Goal: Find specific page/section: Find specific page/section

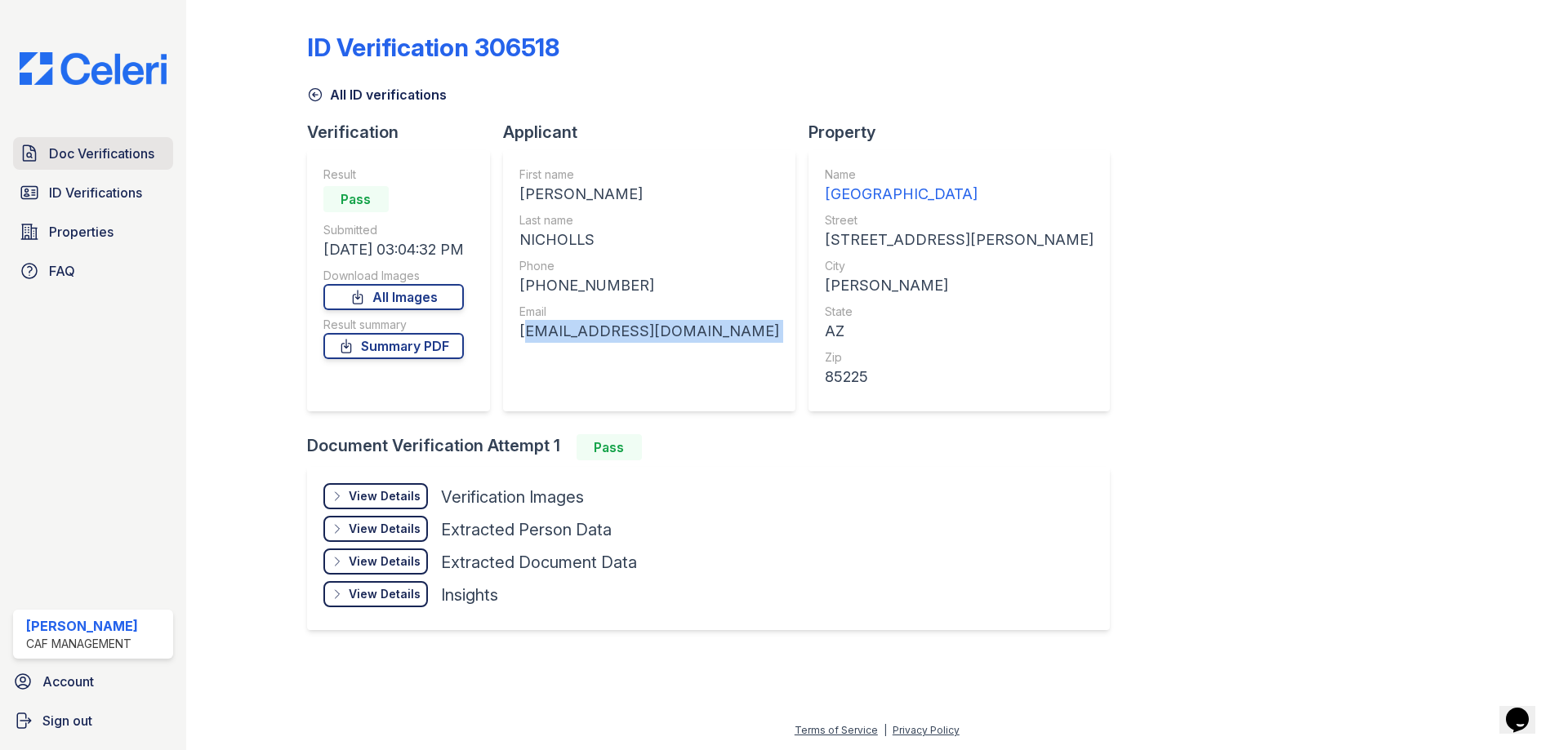
click at [79, 155] on span "Doc Verifications" at bounding box center [101, 153] width 105 height 20
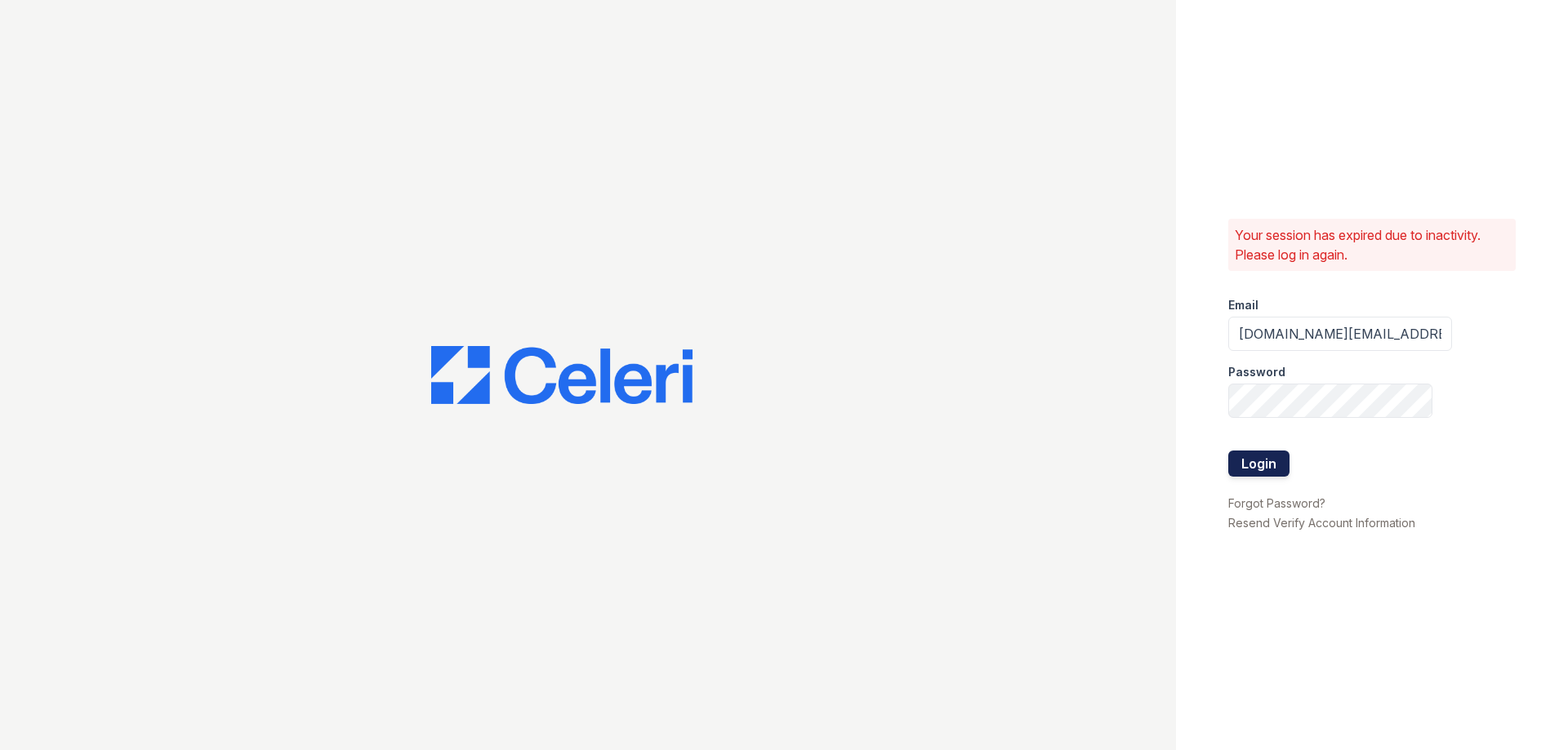
click at [1259, 465] on button "Login" at bounding box center [1259, 463] width 61 height 26
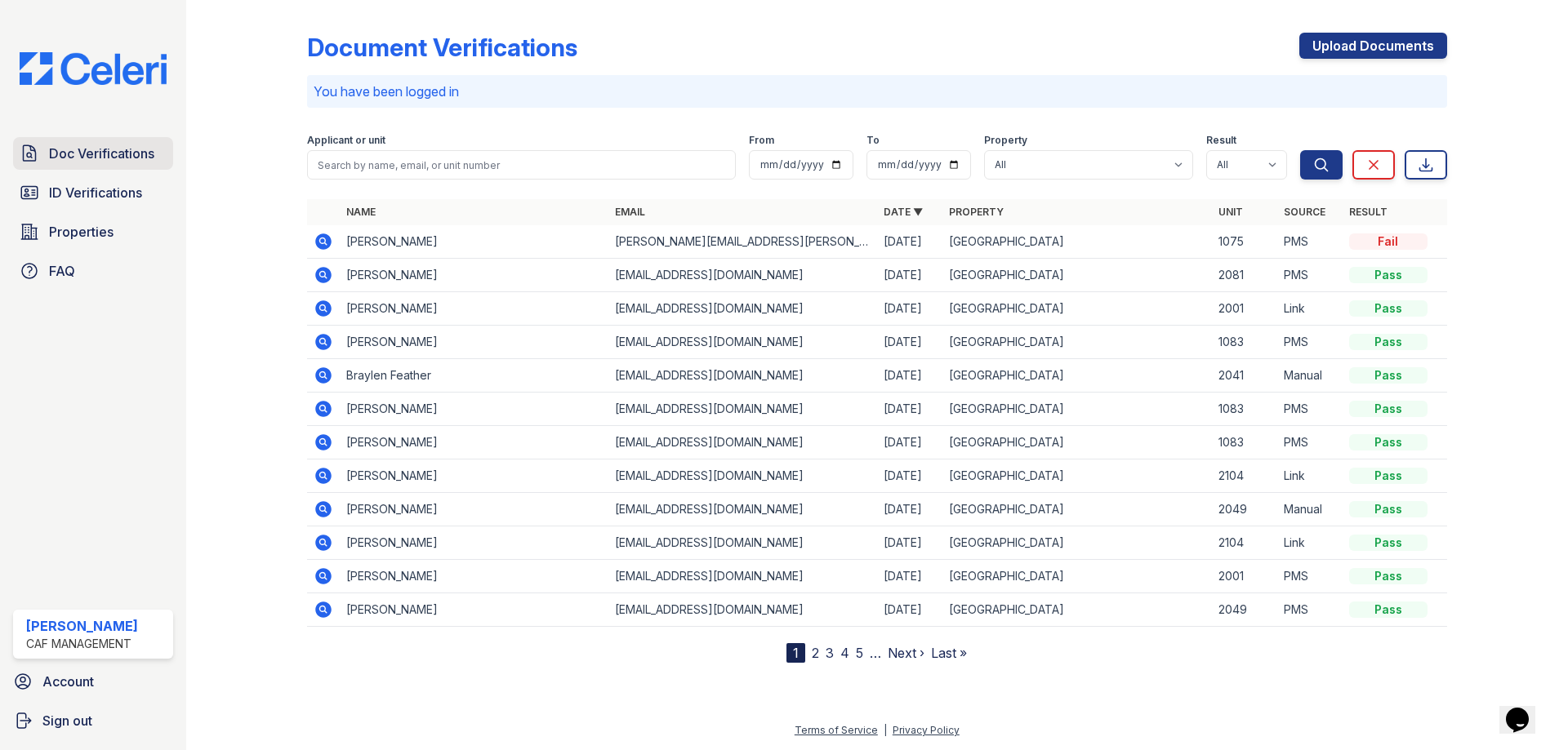
click at [105, 145] on span "Doc Verifications" at bounding box center [101, 153] width 105 height 20
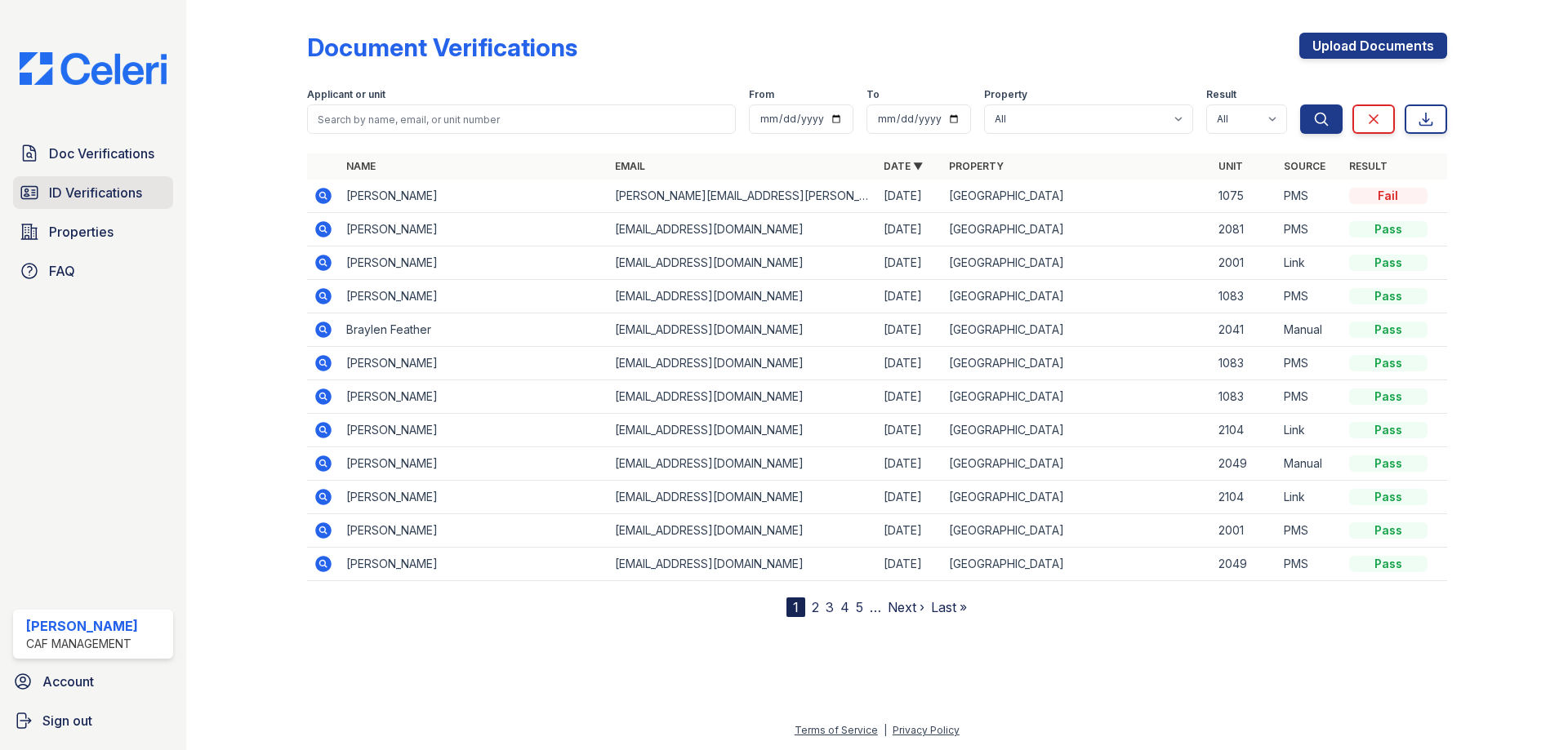
click at [103, 194] on span "ID Verifications" at bounding box center [95, 193] width 93 height 20
